Goal: Navigation & Orientation: Find specific page/section

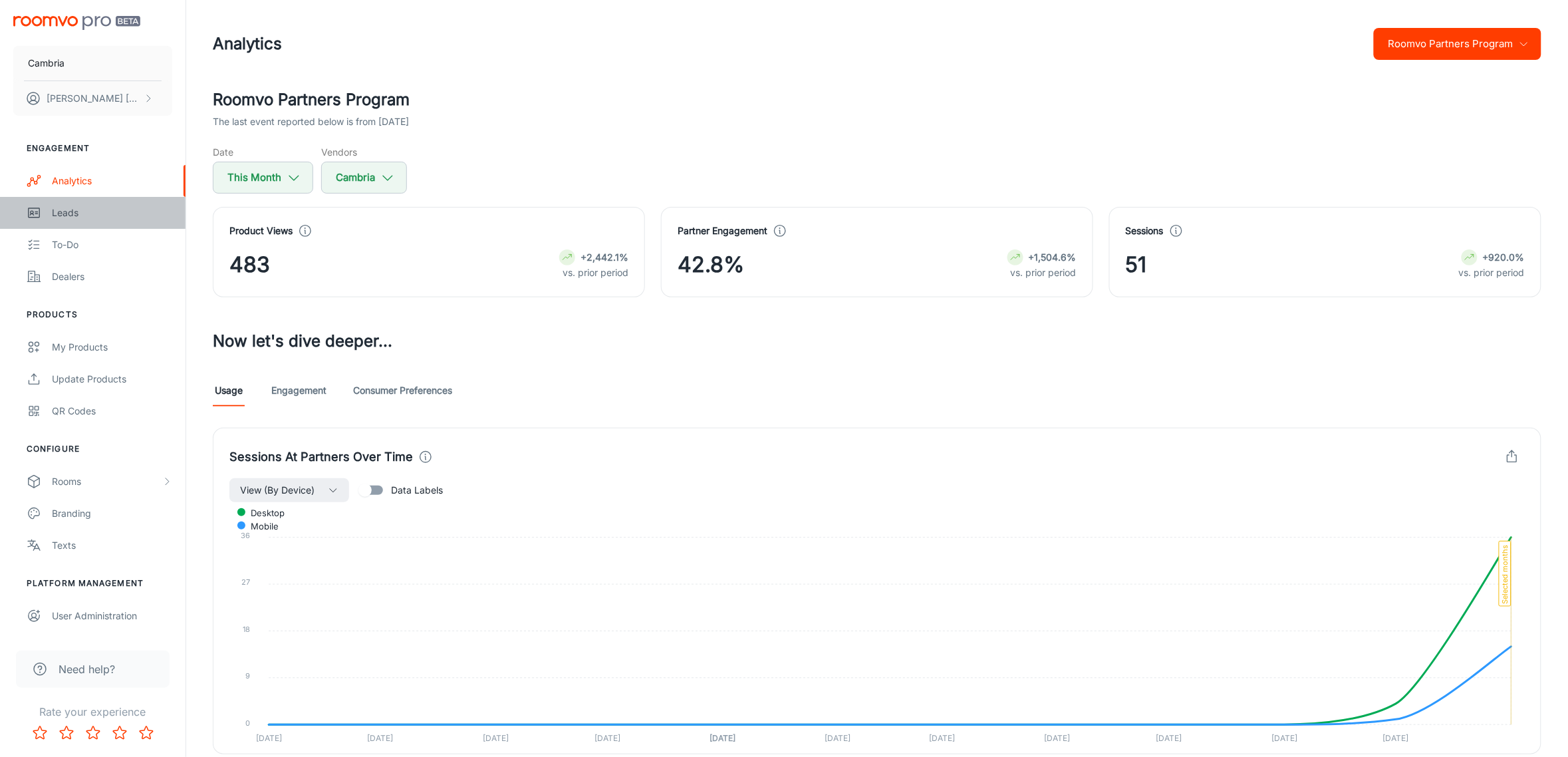
click at [60, 208] on div "Leads" at bounding box center [112, 213] width 121 height 15
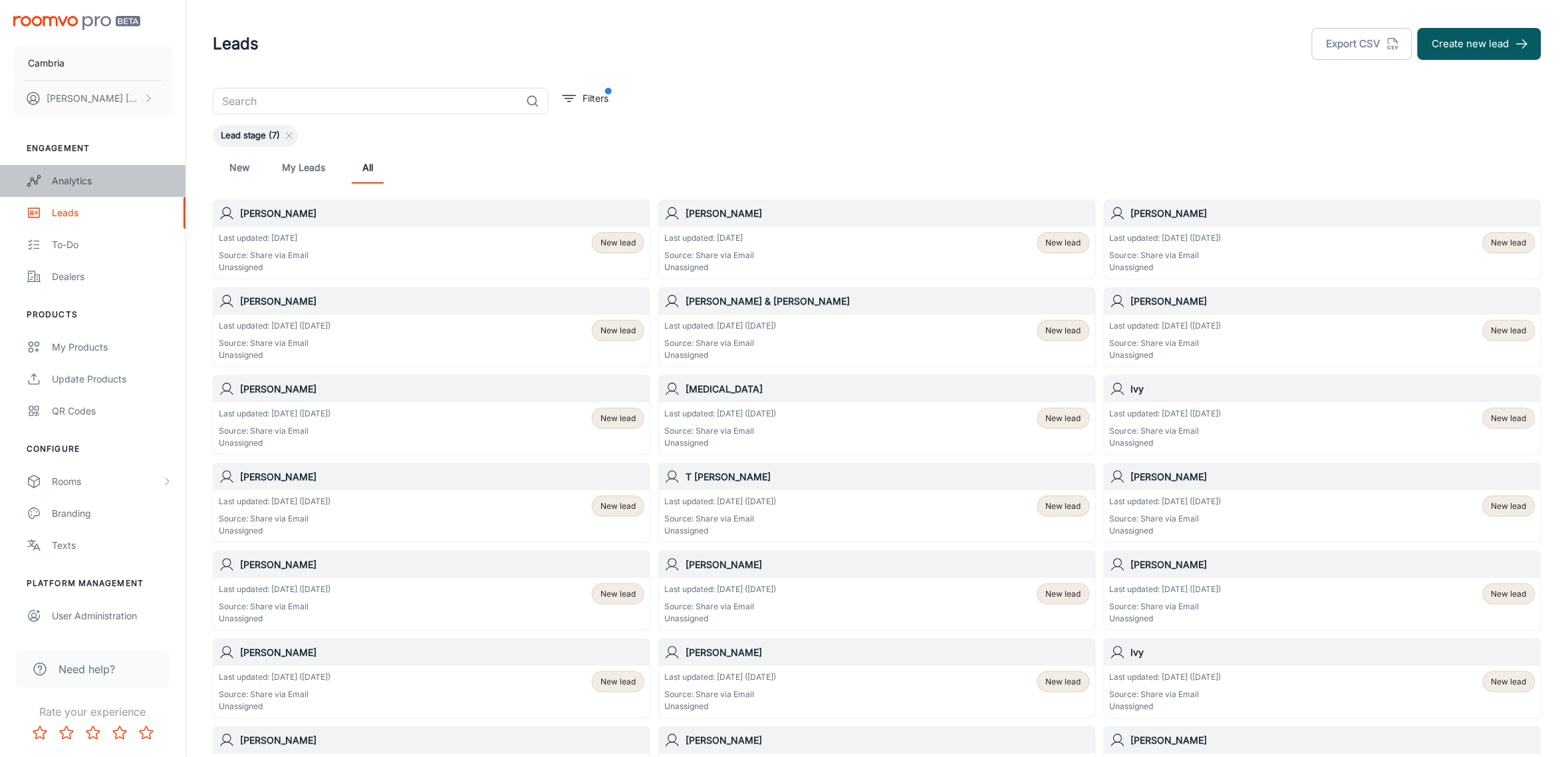
click at [69, 177] on div "Analytics" at bounding box center [112, 181] width 121 height 15
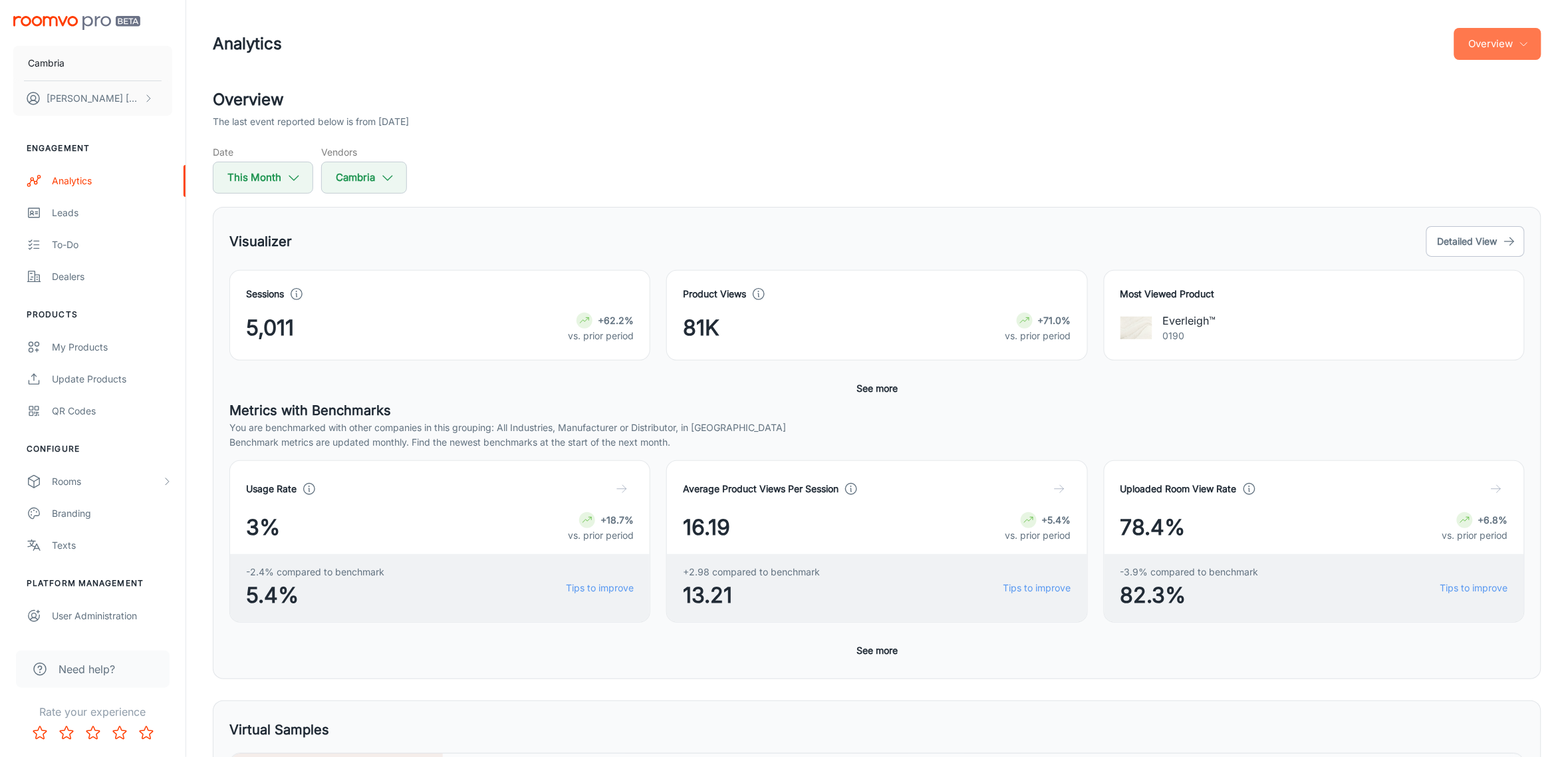
click at [1504, 37] on button "Overview" at bounding box center [1498, 44] width 87 height 32
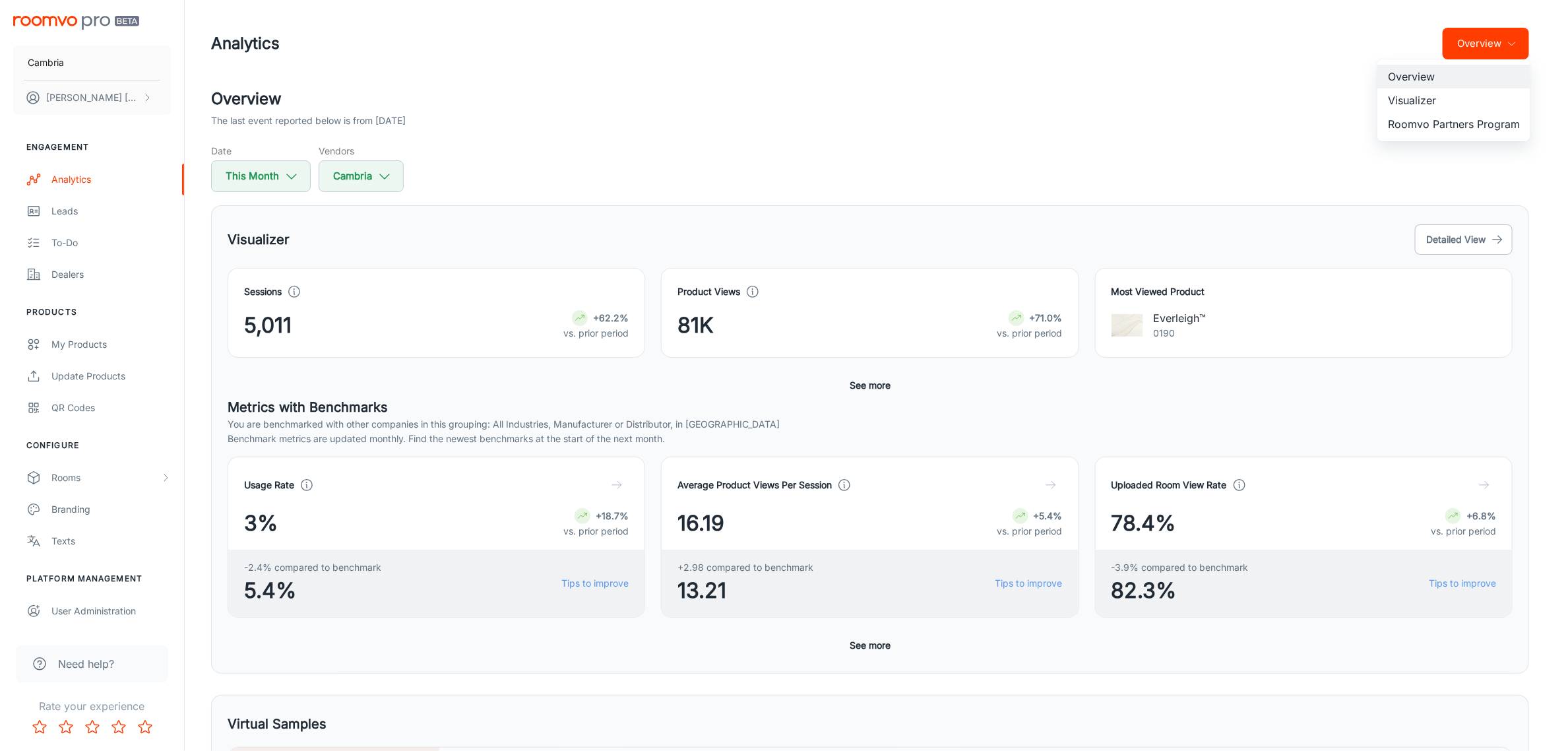
click at [1424, 100] on li "Visualizer" at bounding box center [1454, 100] width 153 height 24
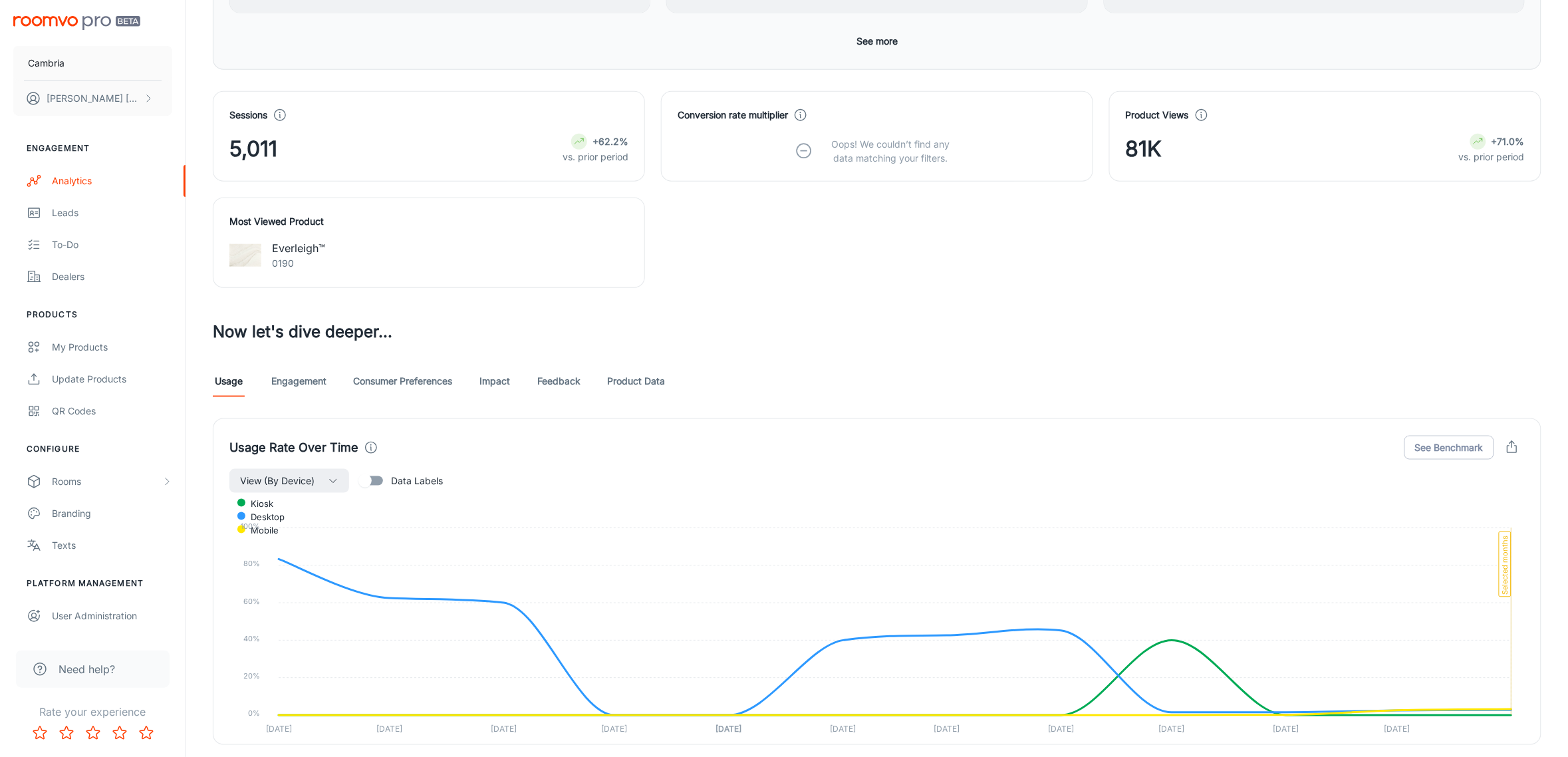
scroll to position [665, 0]
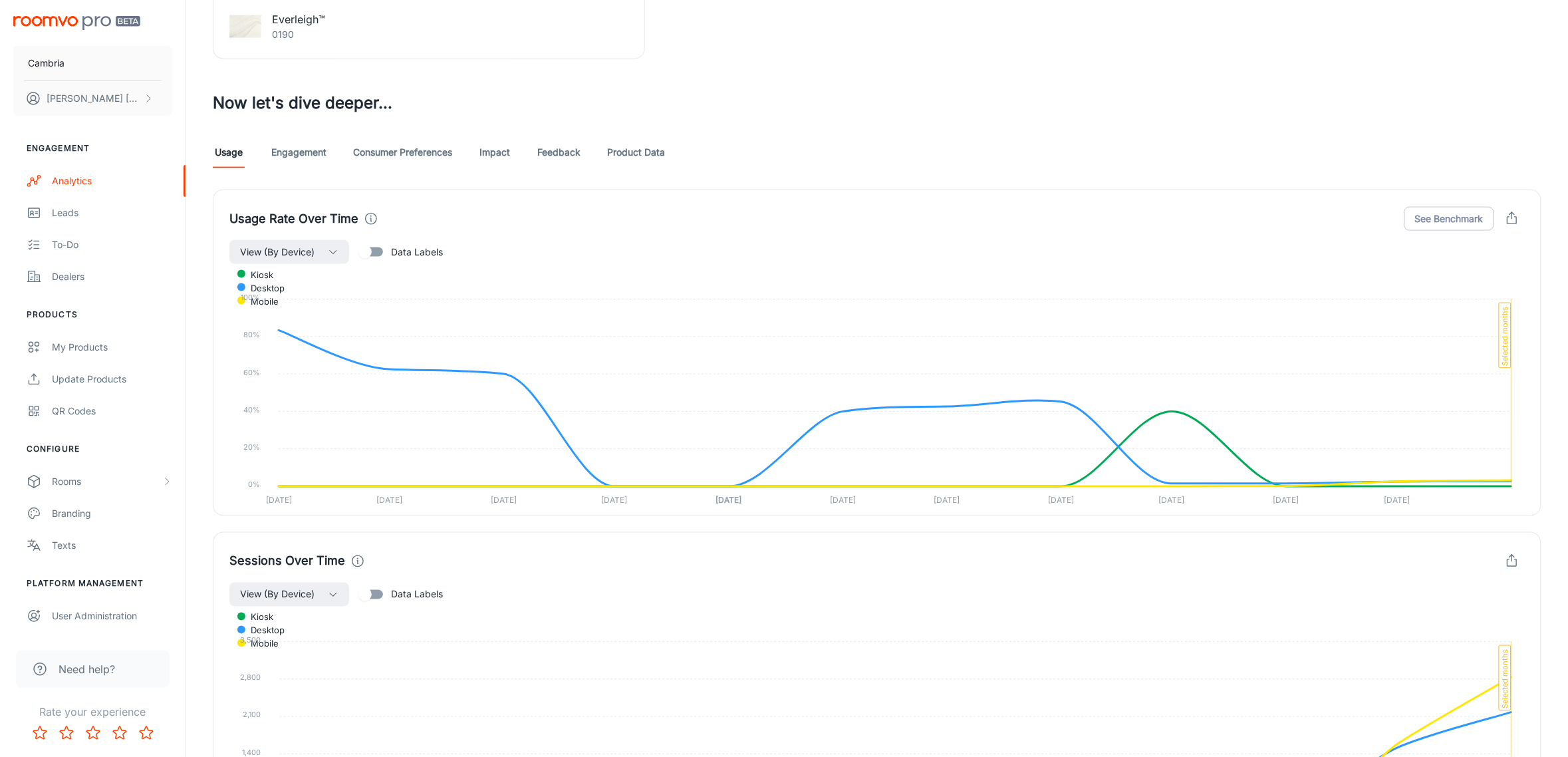
click at [554, 160] on link "Feedback" at bounding box center [559, 152] width 43 height 32
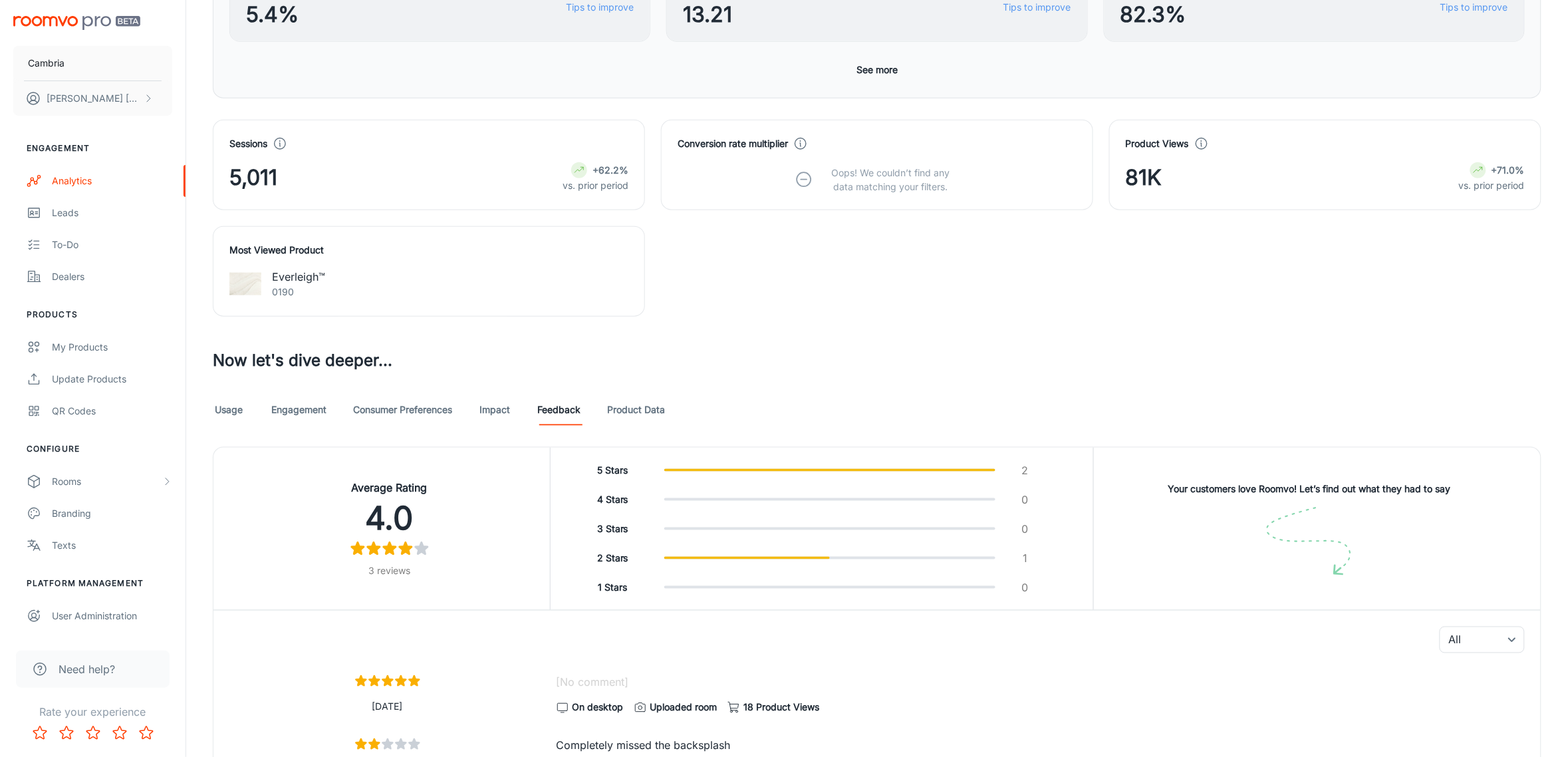
scroll to position [83, 0]
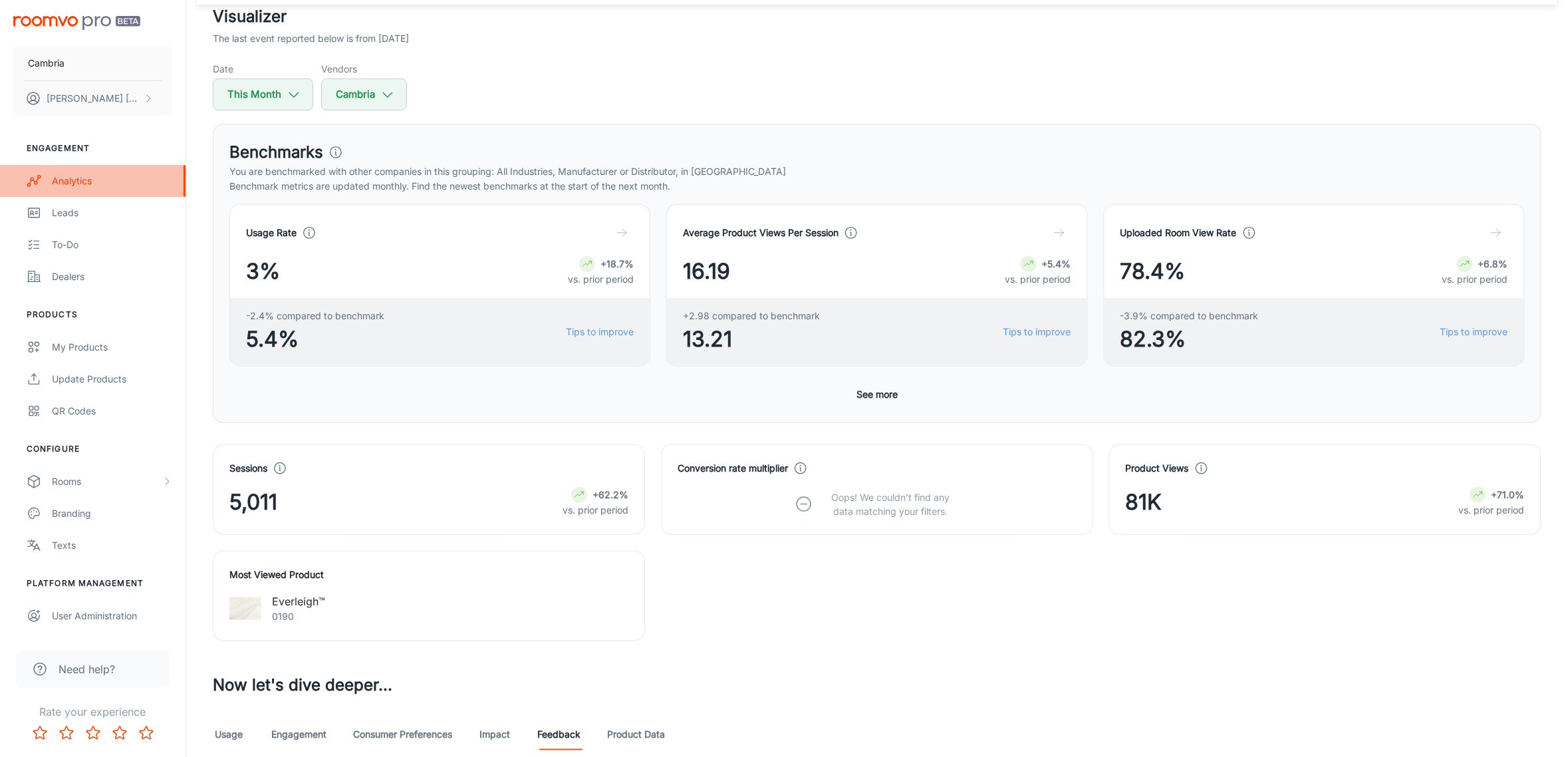
click at [57, 184] on div "Analytics" at bounding box center [112, 181] width 121 height 15
